Goal: Task Accomplishment & Management: Use online tool/utility

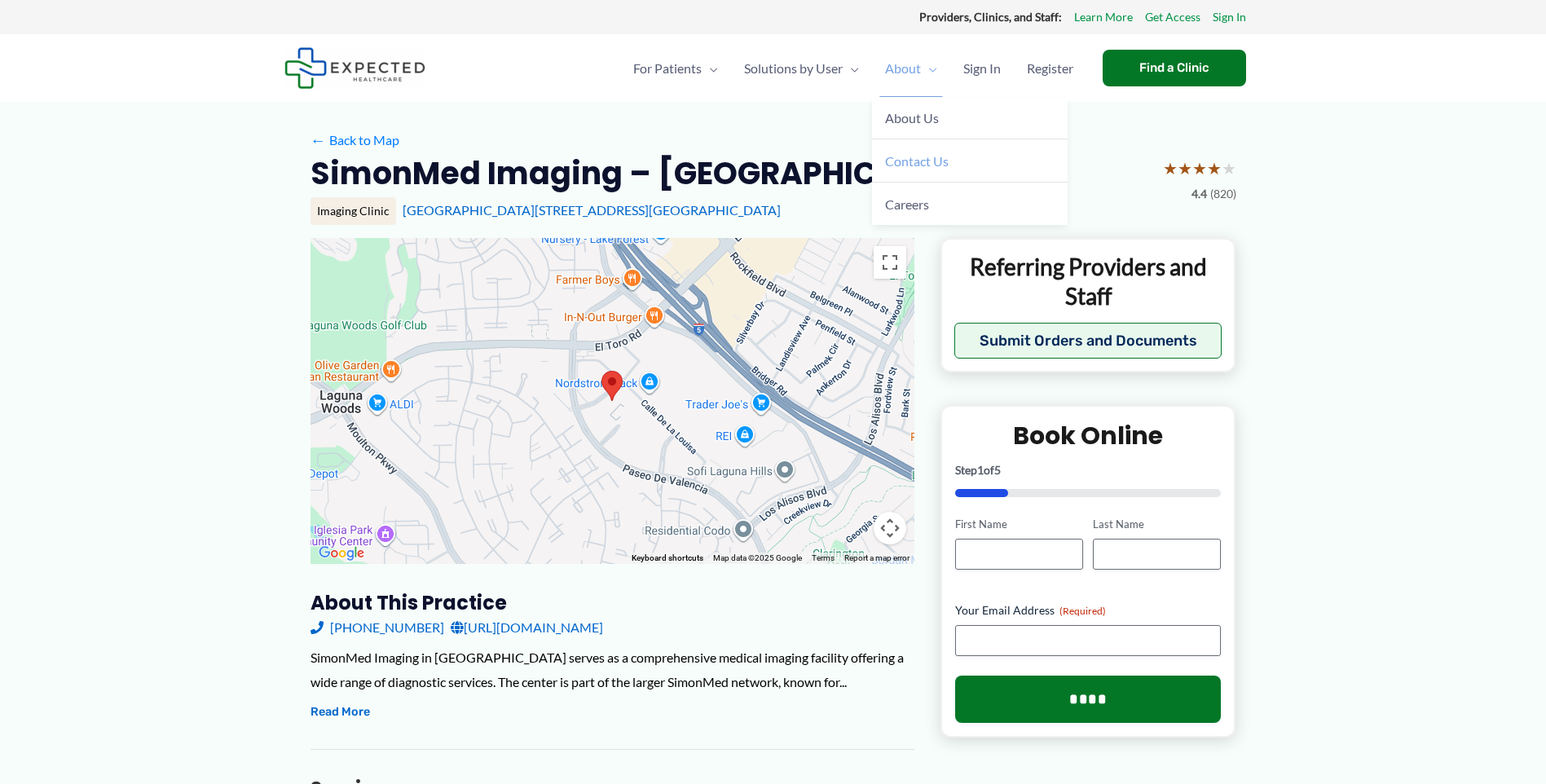
click at [912, 169] on span "Contact Us" at bounding box center [917, 160] width 64 height 15
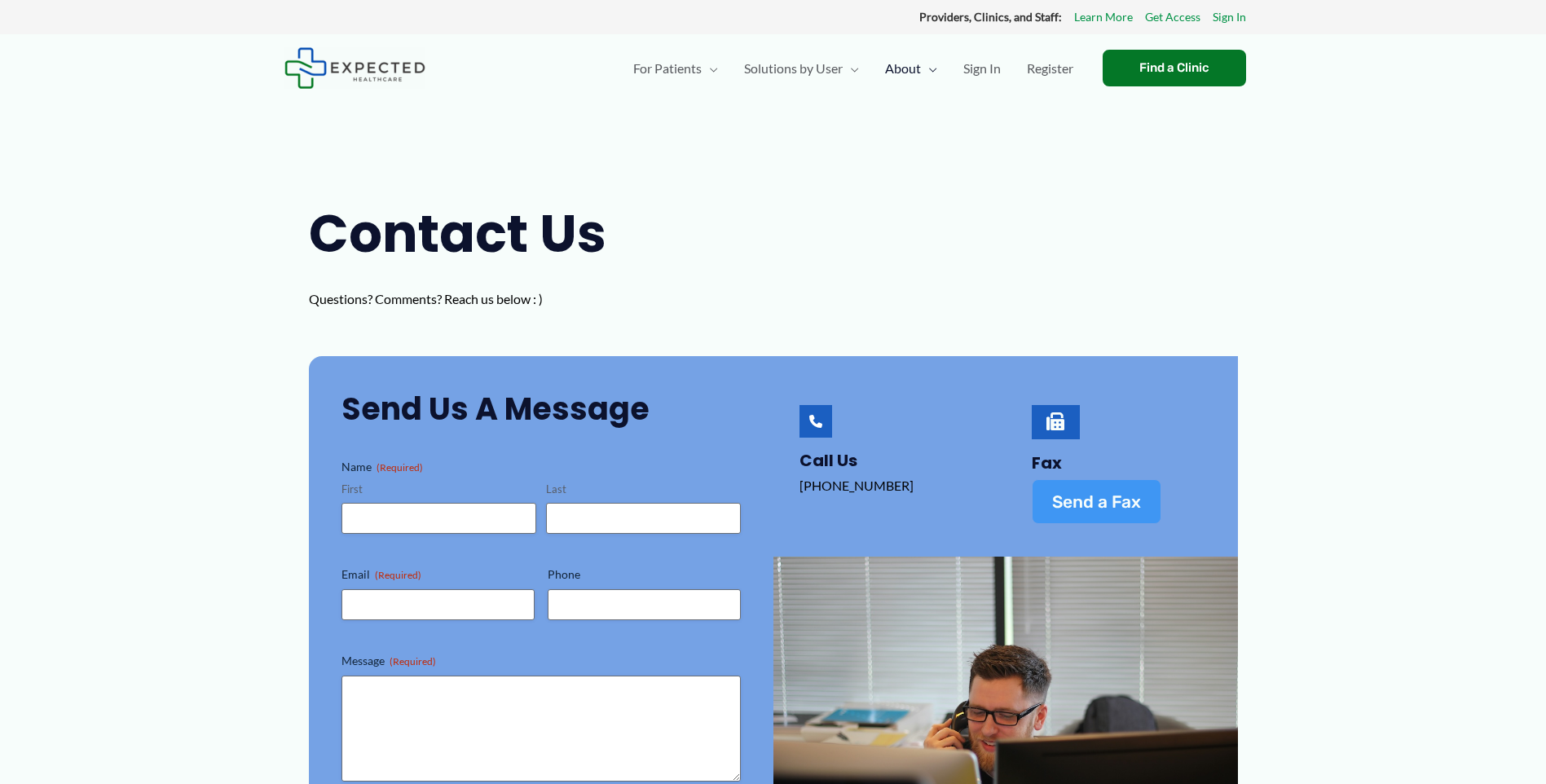
click at [1114, 504] on span "Send a Fax" at bounding box center [1097, 501] width 89 height 17
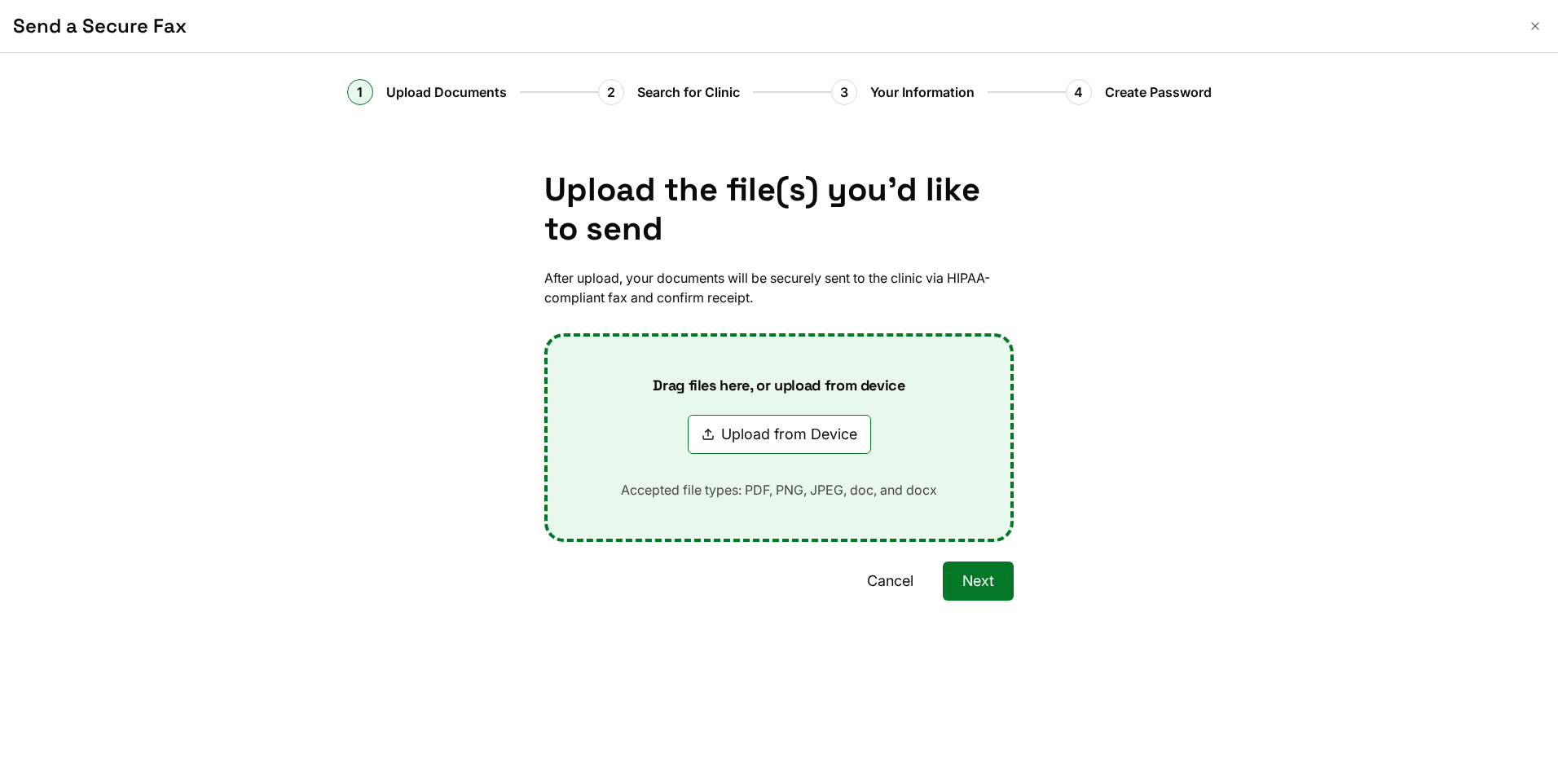
click at [735, 437] on button "Upload from Device" at bounding box center [779, 434] width 183 height 39
click at [904, 579] on button "Cancel" at bounding box center [891, 581] width 86 height 39
